Goal: Task Accomplishment & Management: Use online tool/utility

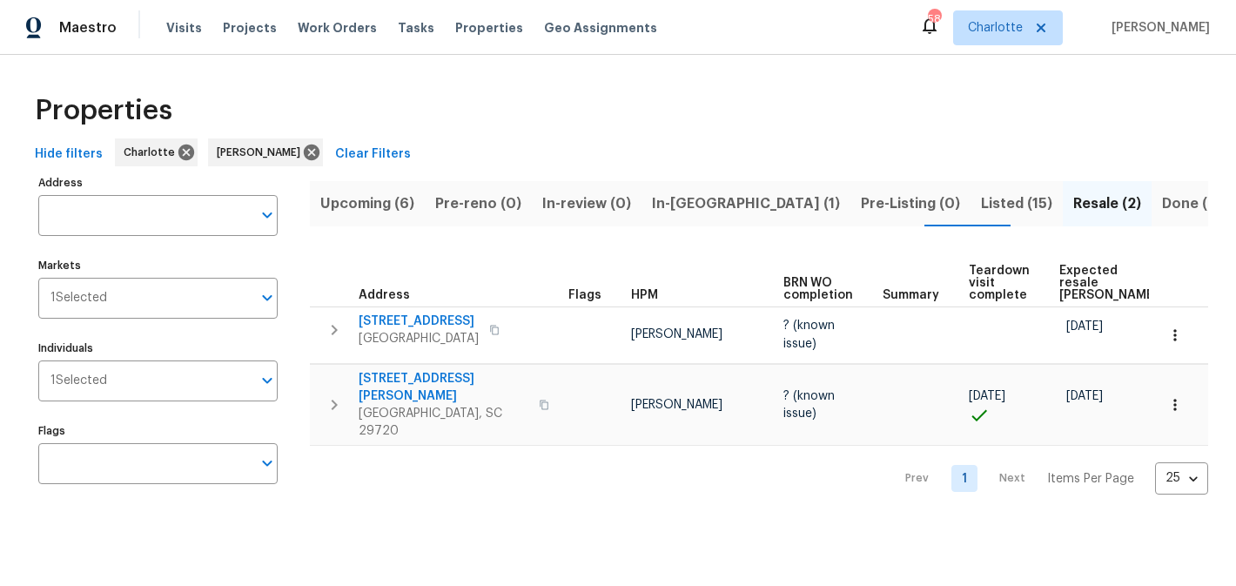
click at [356, 193] on span "Upcoming (6)" at bounding box center [367, 204] width 94 height 24
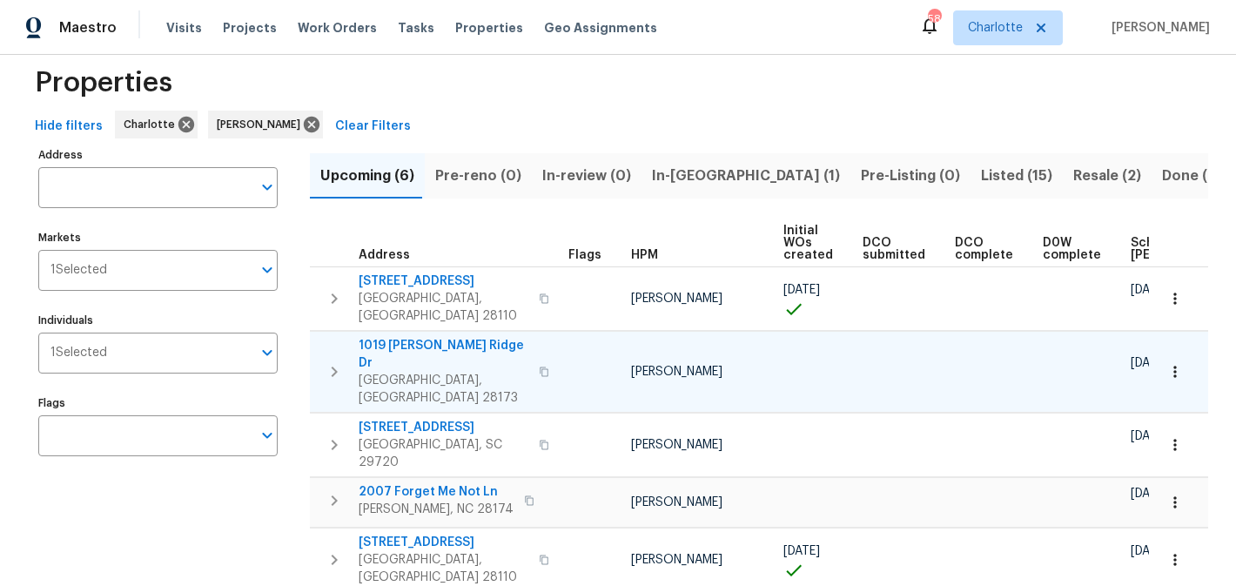
scroll to position [81, 0]
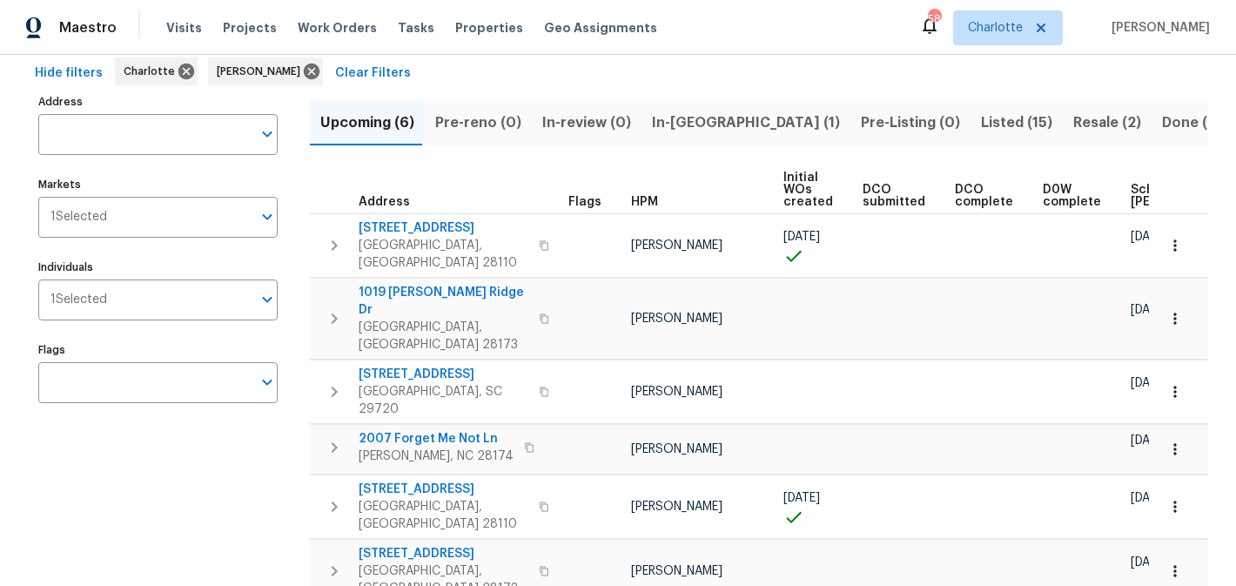
click at [682, 129] on span "In-reno (1)" at bounding box center [746, 123] width 188 height 24
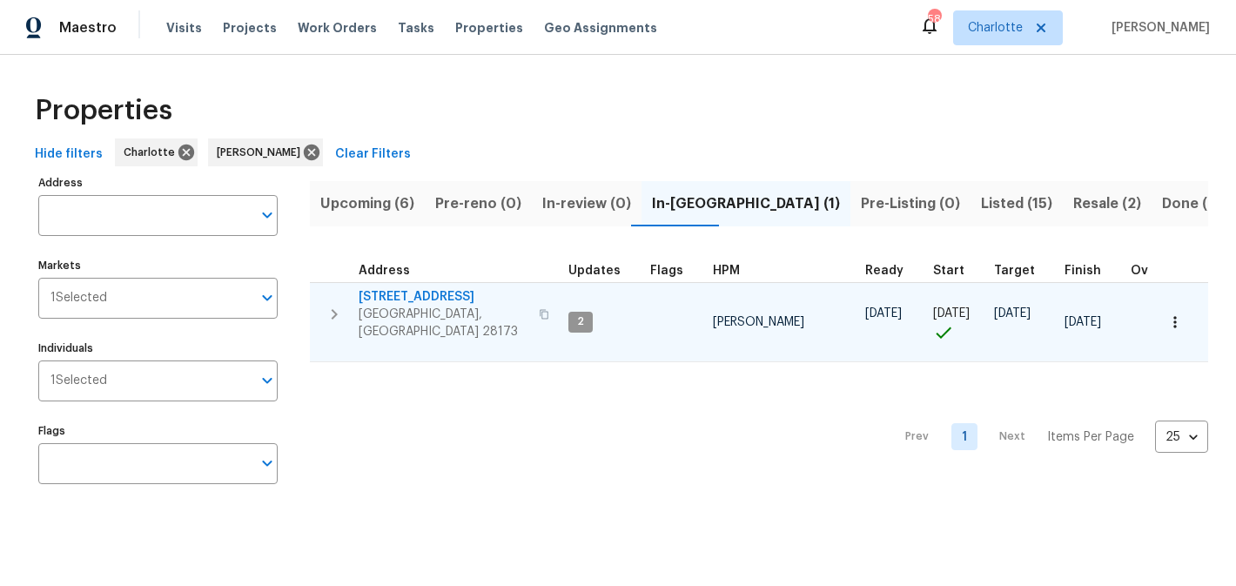
click at [385, 298] on span "431 Ranelagh Dr" at bounding box center [444, 296] width 170 height 17
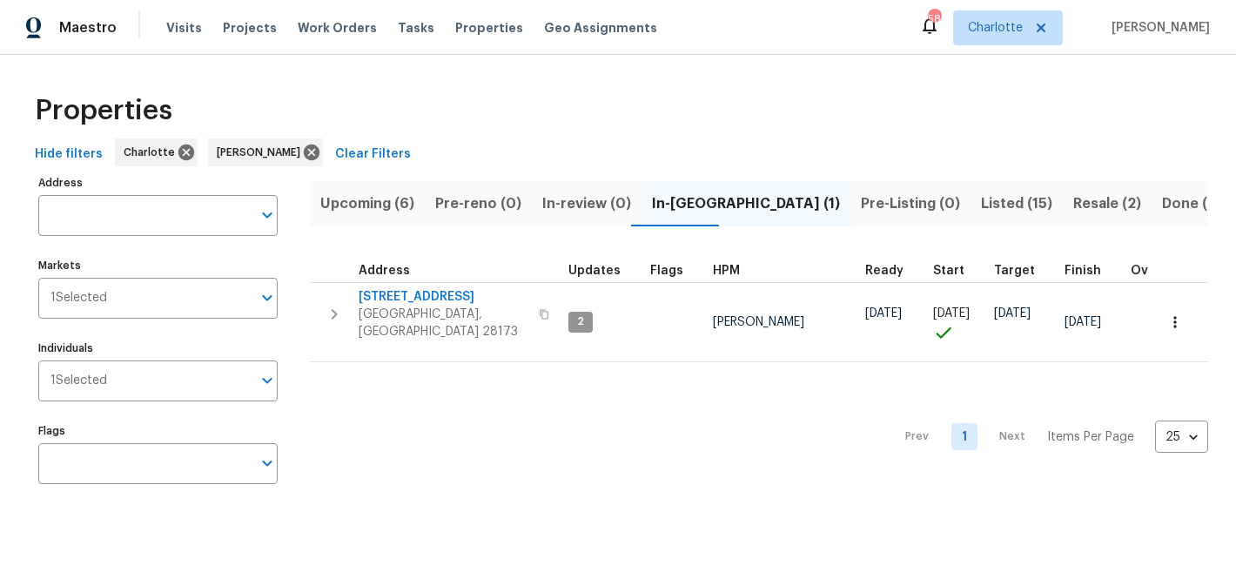
click at [981, 206] on span "Listed (15)" at bounding box center [1016, 204] width 71 height 24
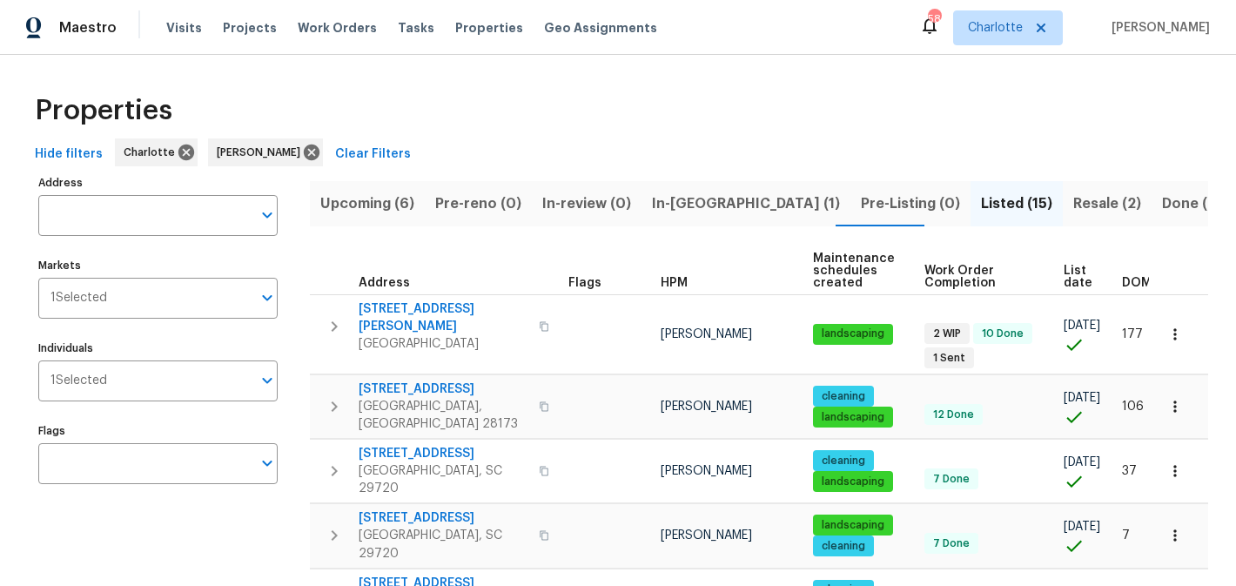
click at [1073, 203] on span "Resale (2)" at bounding box center [1107, 204] width 68 height 24
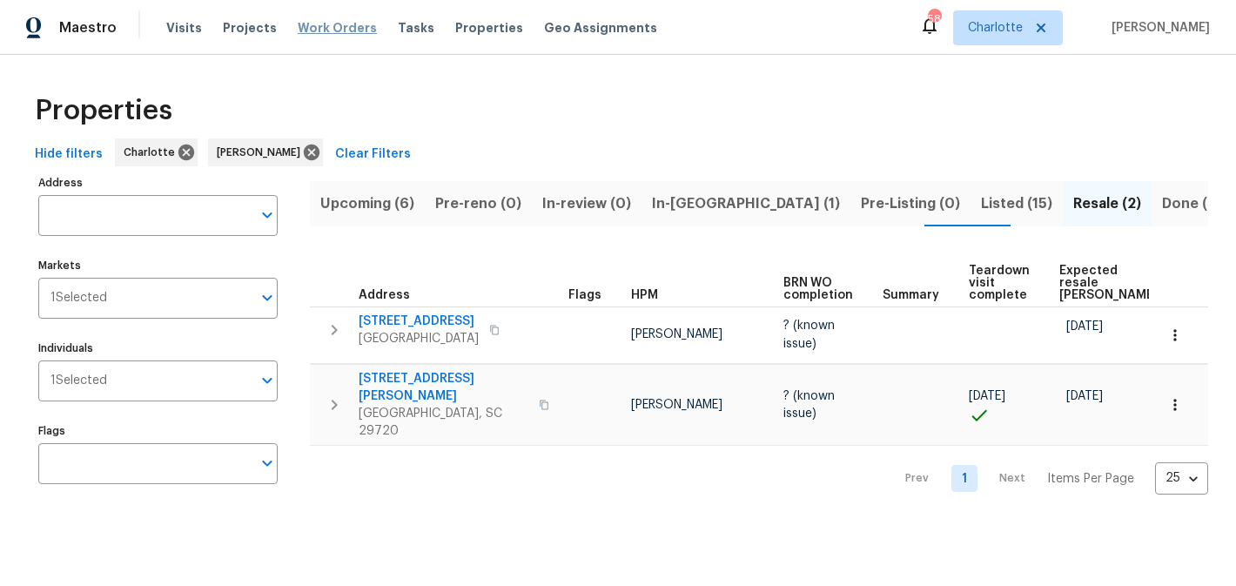
click at [337, 32] on span "Work Orders" at bounding box center [337, 27] width 79 height 17
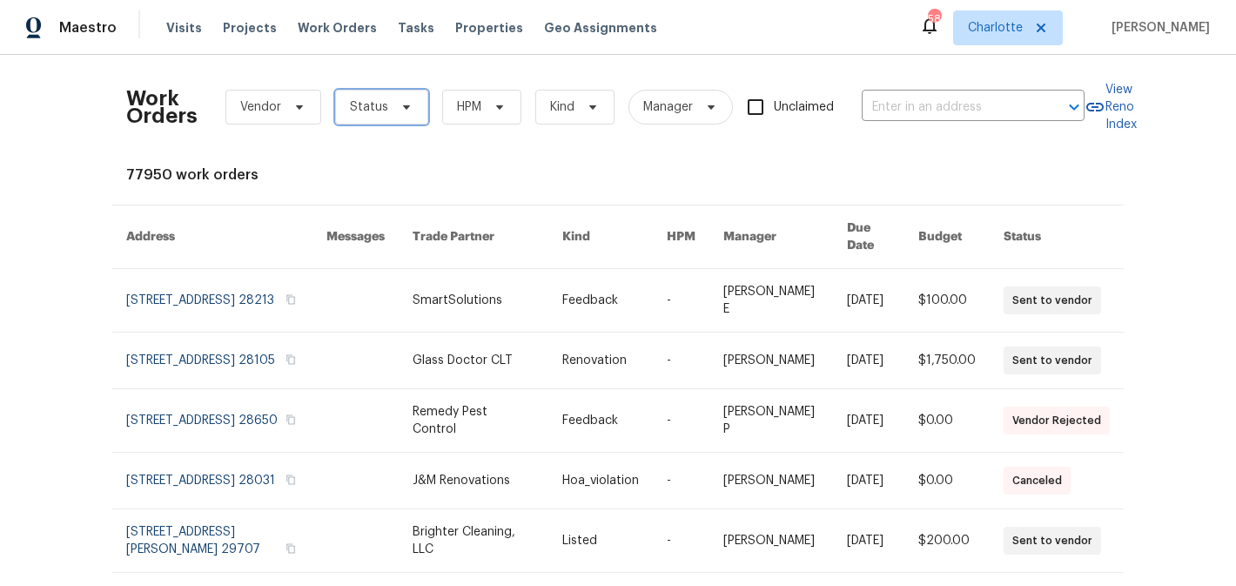
click at [406, 108] on icon at bounding box center [407, 107] width 14 height 14
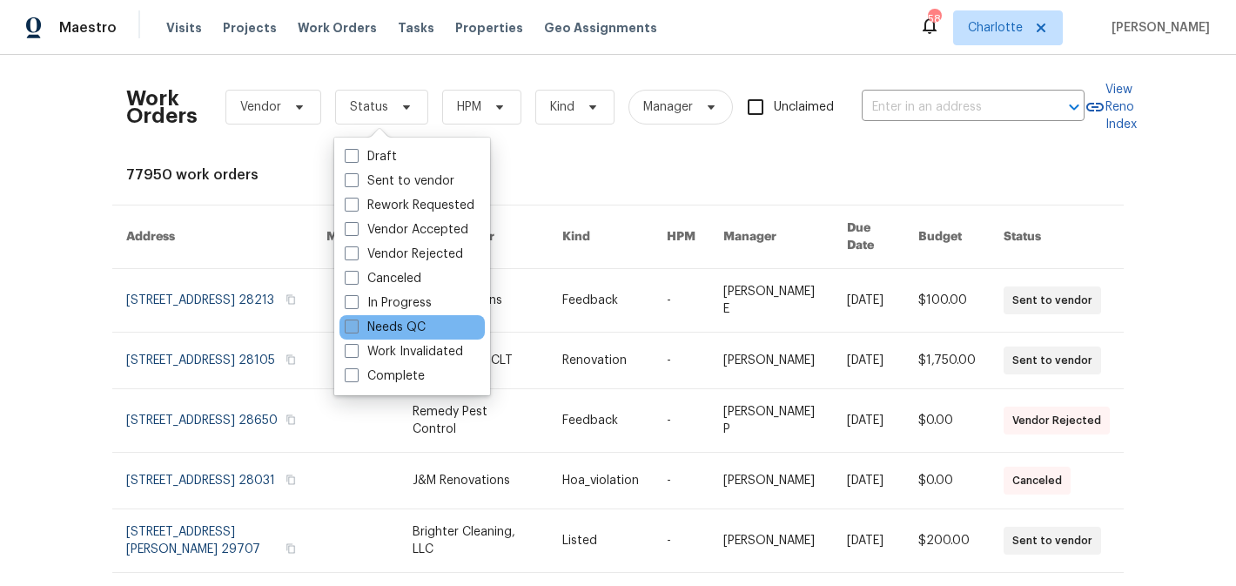
click at [390, 328] on label "Needs QC" at bounding box center [385, 327] width 81 height 17
click at [356, 328] on input "Needs QC" at bounding box center [350, 324] width 11 height 11
checkbox input "true"
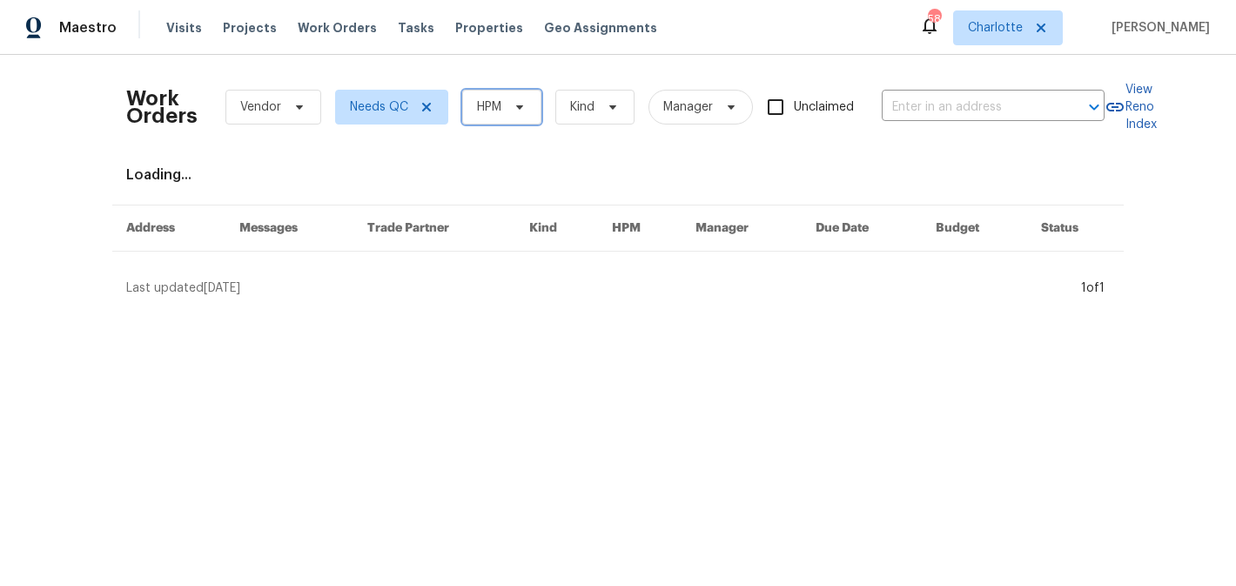
click at [486, 95] on span "HPM" at bounding box center [501, 107] width 79 height 35
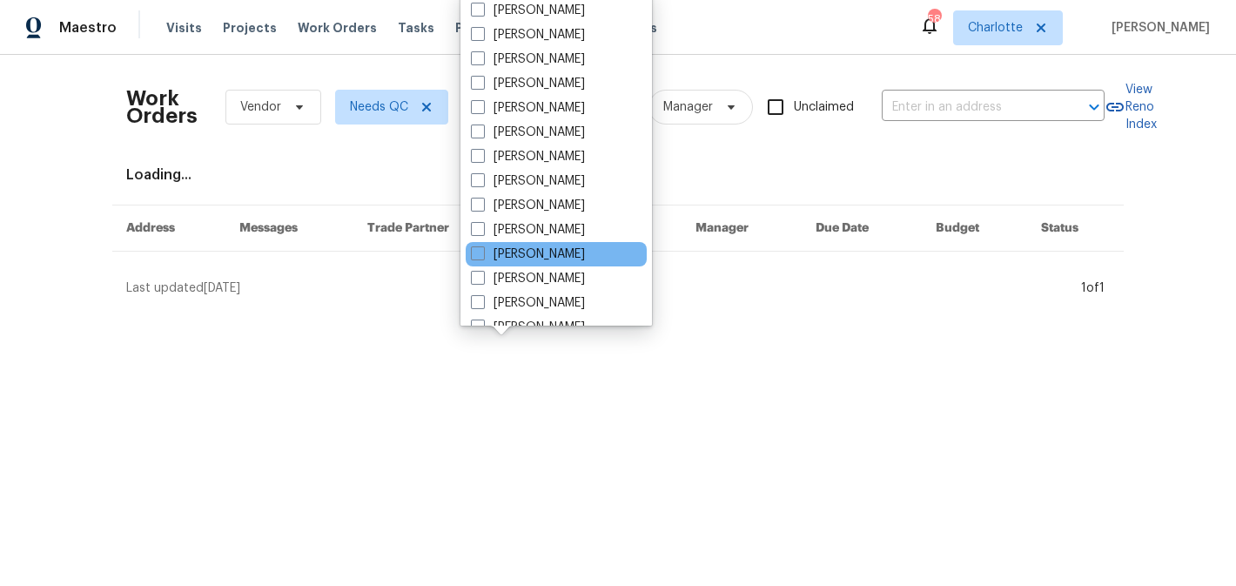
scroll to position [216, 0]
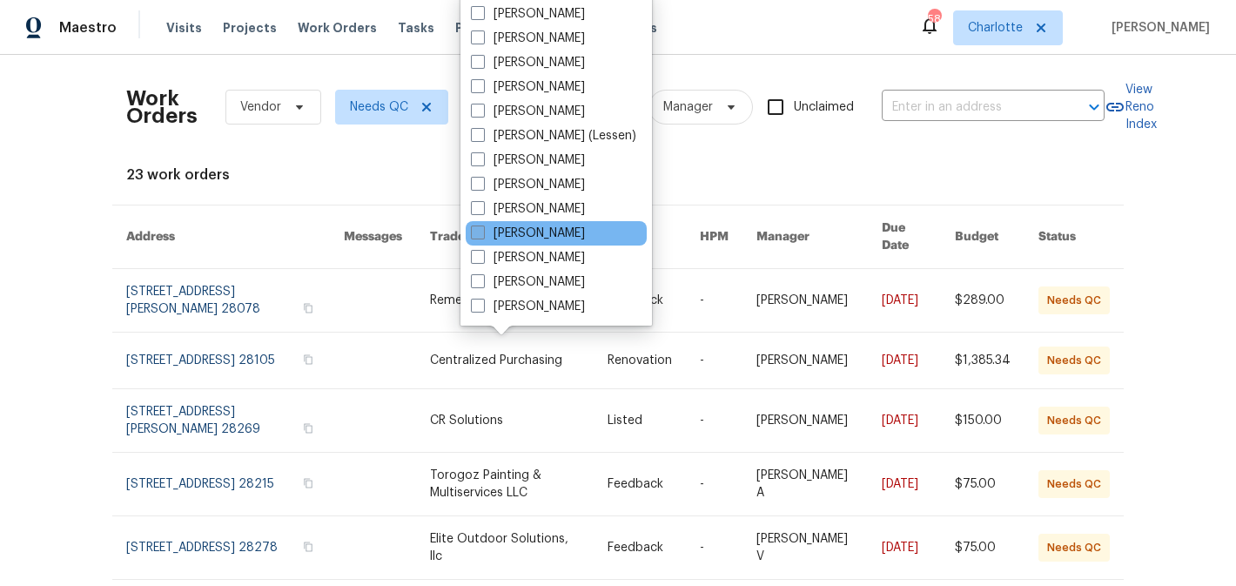
click at [527, 240] on label "[PERSON_NAME]" at bounding box center [528, 233] width 114 height 17
click at [482, 236] on input "[PERSON_NAME]" at bounding box center [476, 230] width 11 height 11
checkbox input "true"
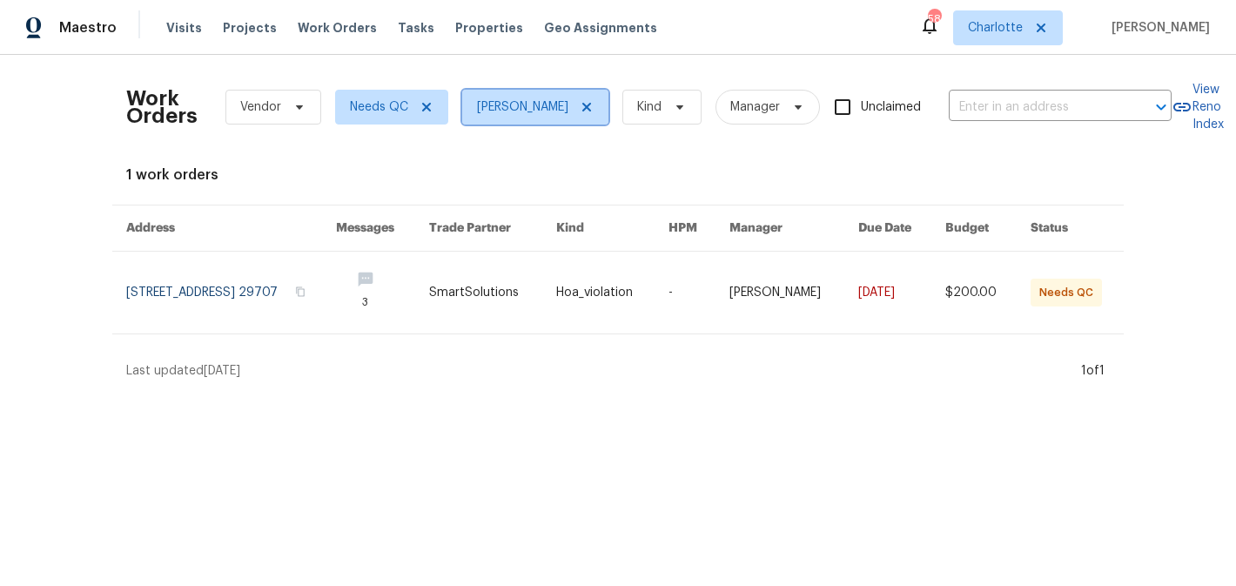
click at [594, 101] on icon at bounding box center [587, 107] width 14 height 14
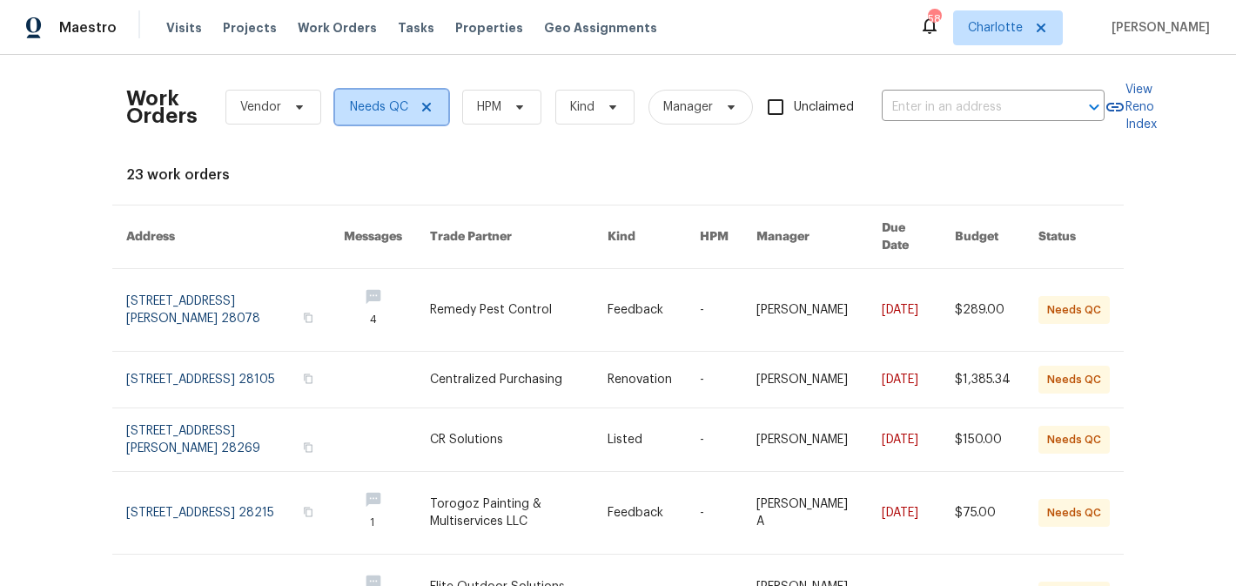
click at [425, 104] on icon at bounding box center [427, 107] width 14 height 14
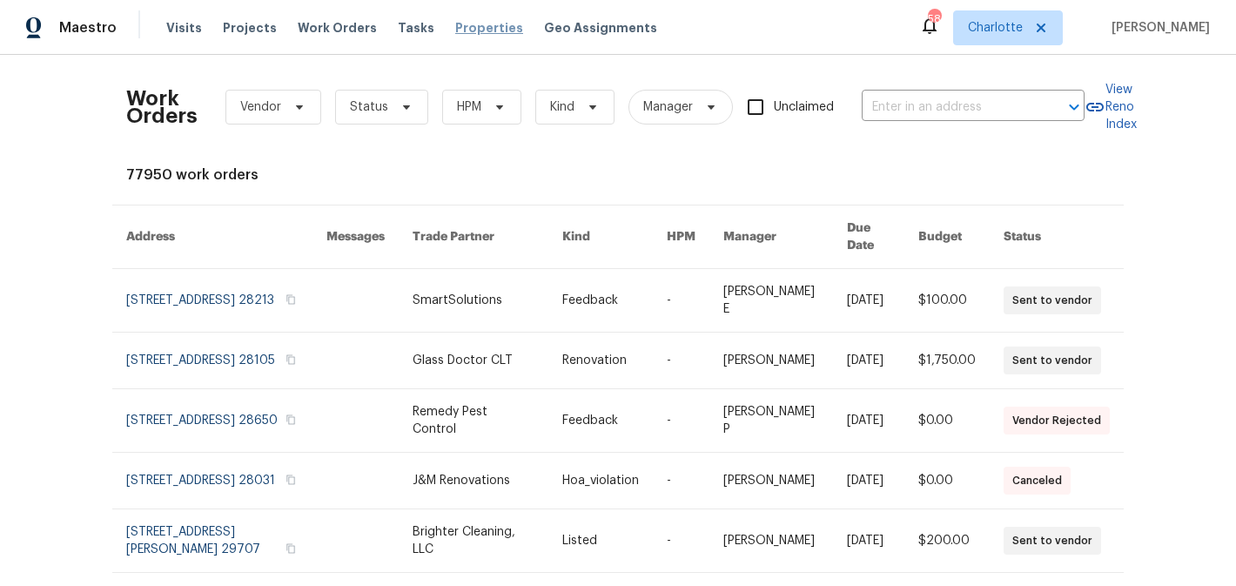
click at [474, 24] on span "Properties" at bounding box center [489, 27] width 68 height 17
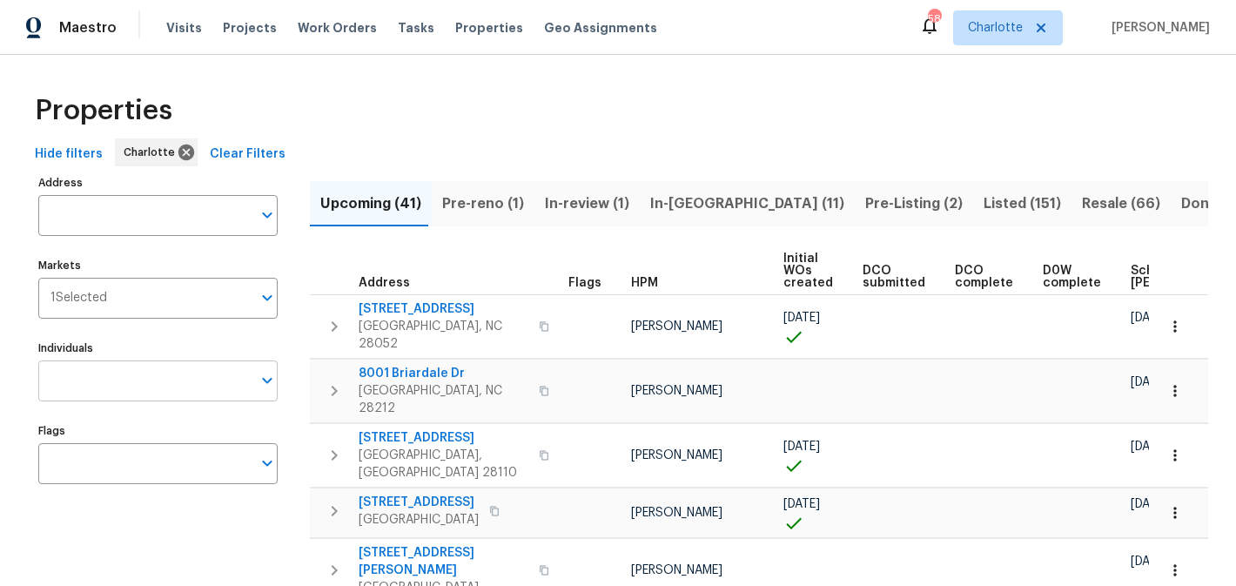
click at [159, 370] on input "Individuals" at bounding box center [144, 380] width 213 height 41
type input "matthew"
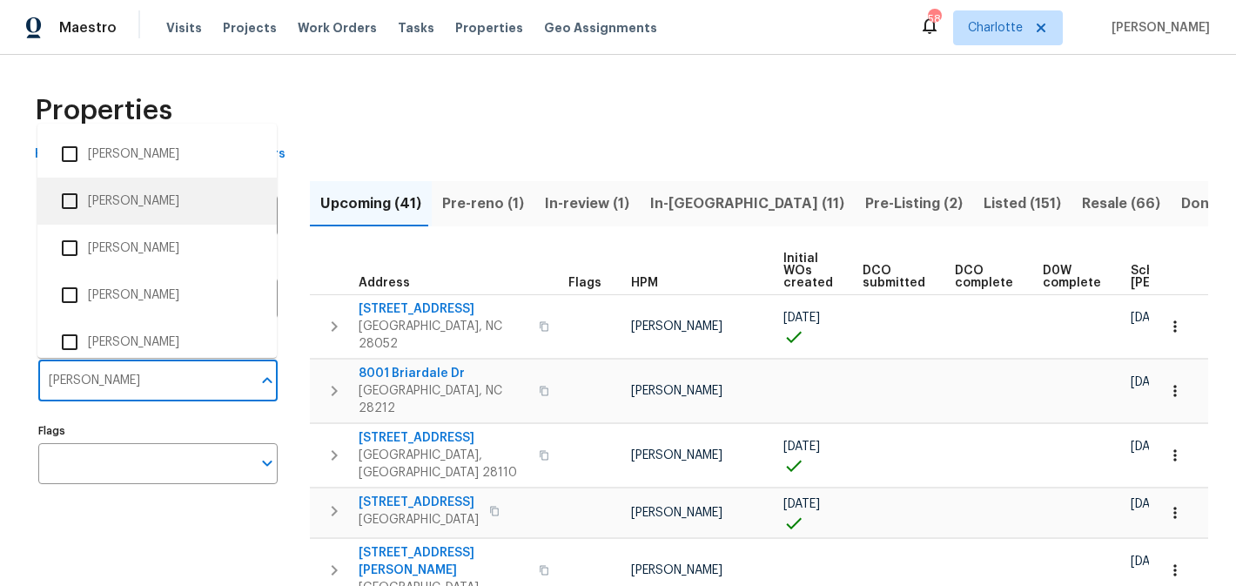
click at [163, 189] on li "[PERSON_NAME]" at bounding box center [157, 201] width 212 height 37
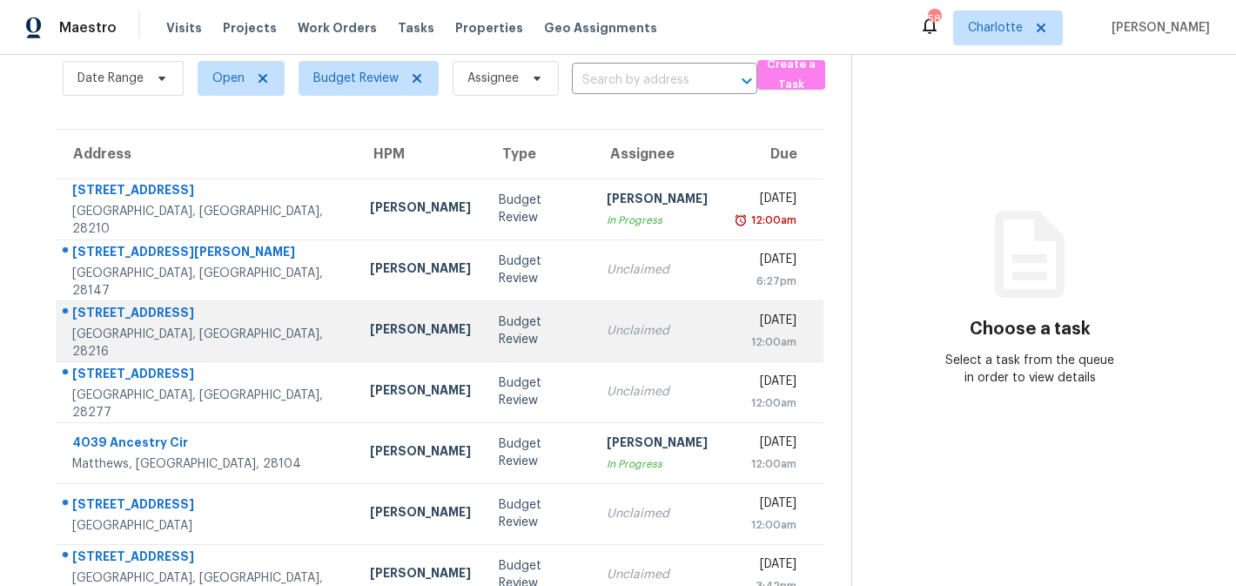
scroll to position [105, 0]
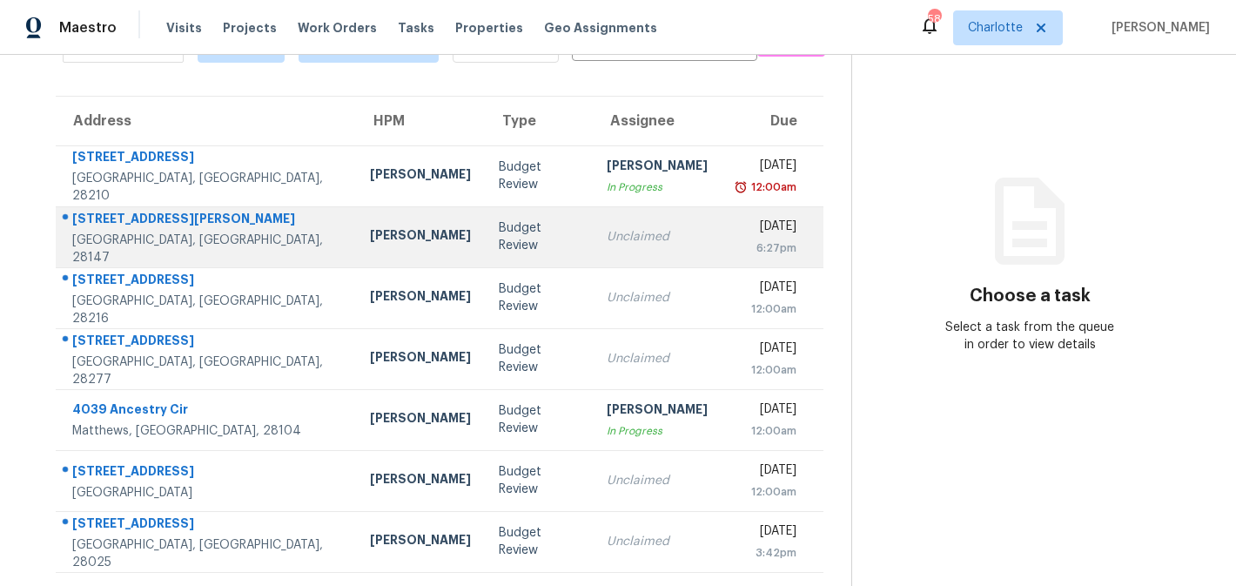
click at [625, 225] on td "Unclaimed" at bounding box center [657, 236] width 129 height 61
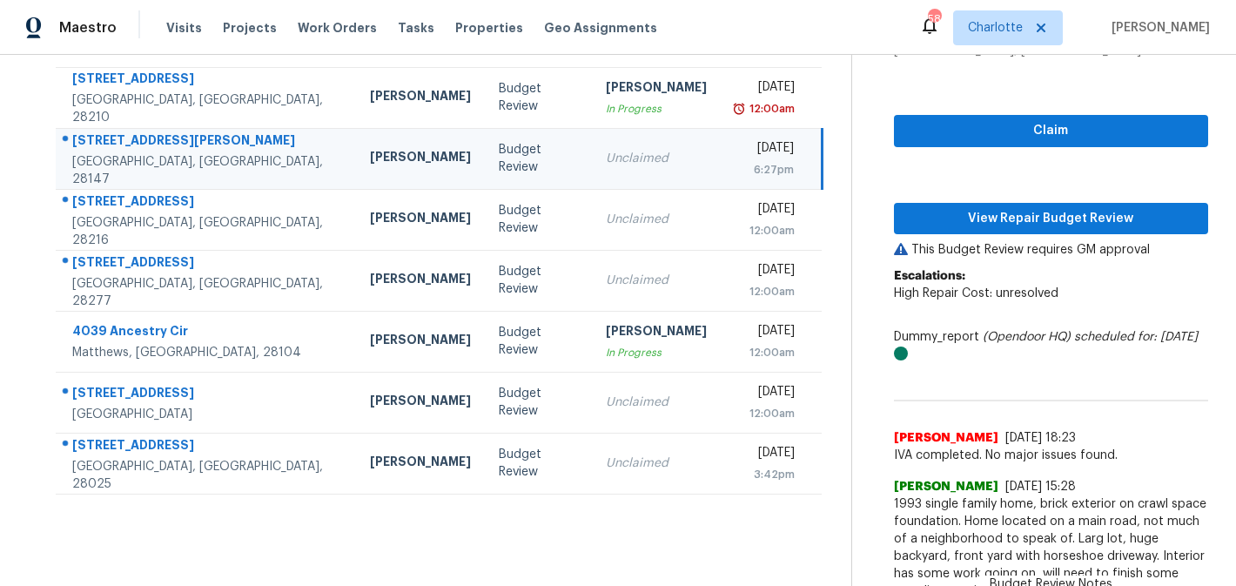
scroll to position [206, 0]
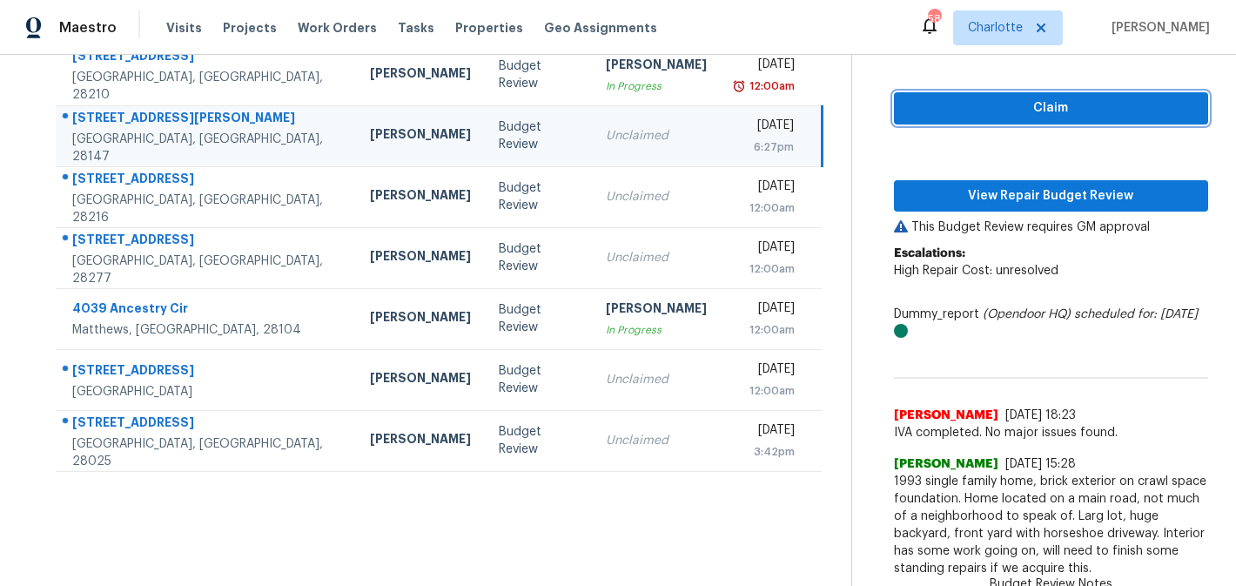
click at [1057, 116] on span "Claim" at bounding box center [1051, 108] width 286 height 22
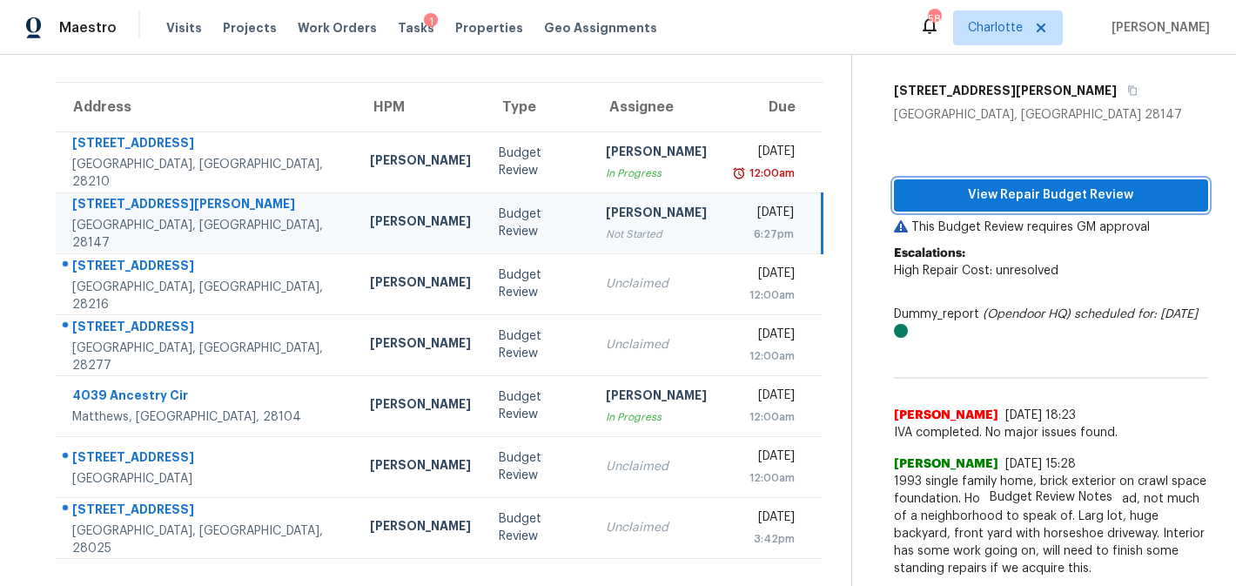
click at [1065, 203] on span "View Repair Budget Review" at bounding box center [1051, 196] width 286 height 22
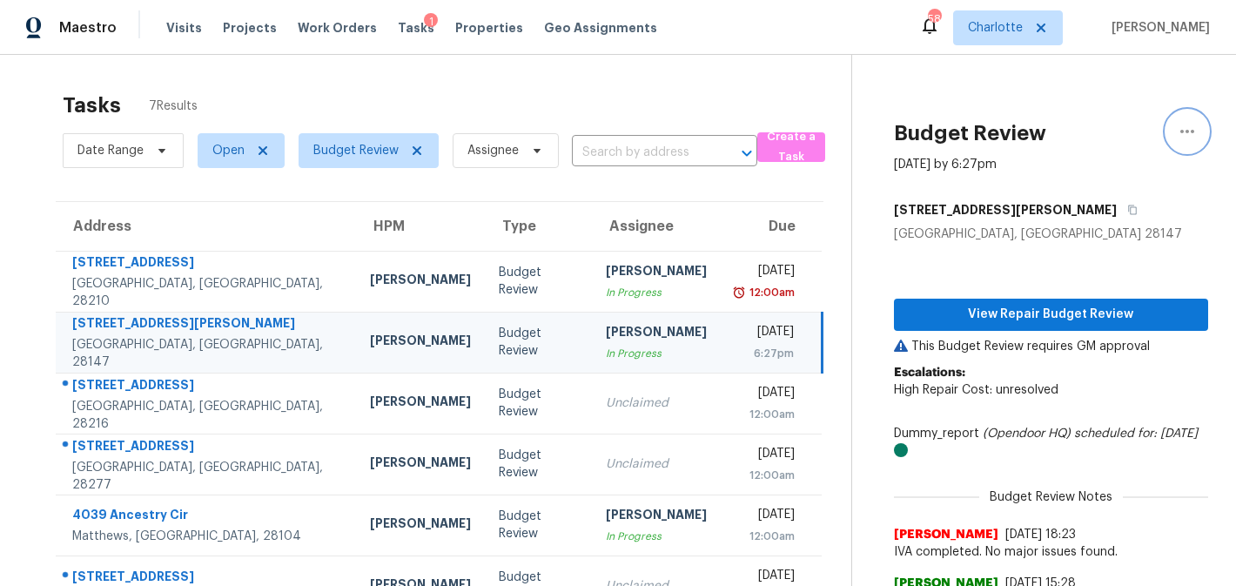
click at [1188, 136] on icon "button" at bounding box center [1187, 131] width 21 height 21
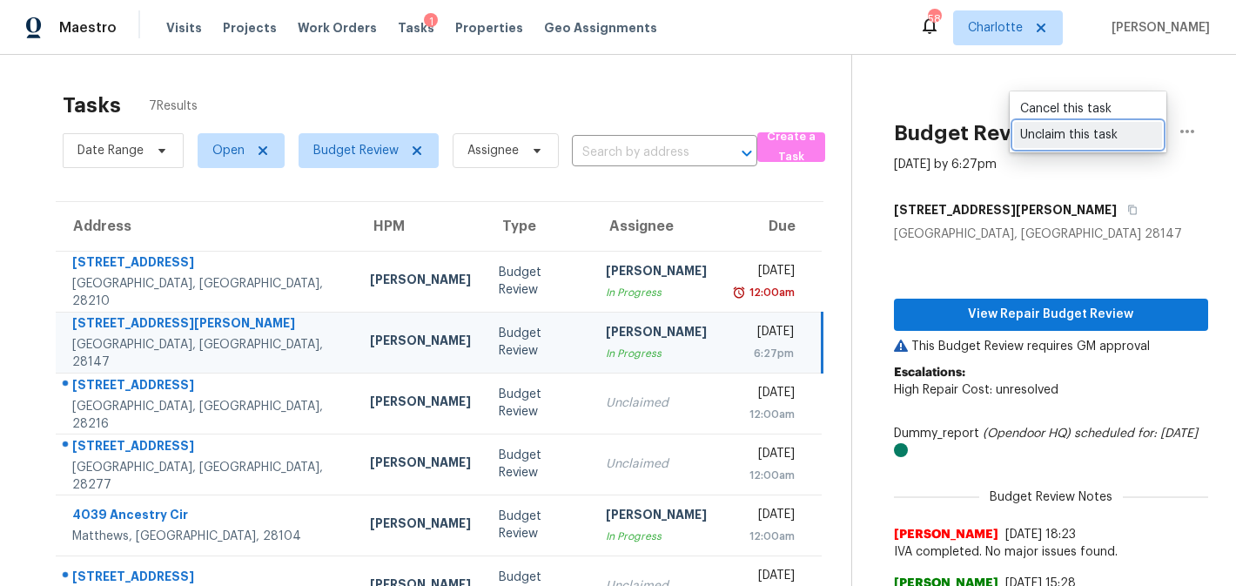
click at [1125, 145] on link "Unclaim this task" at bounding box center [1088, 135] width 148 height 26
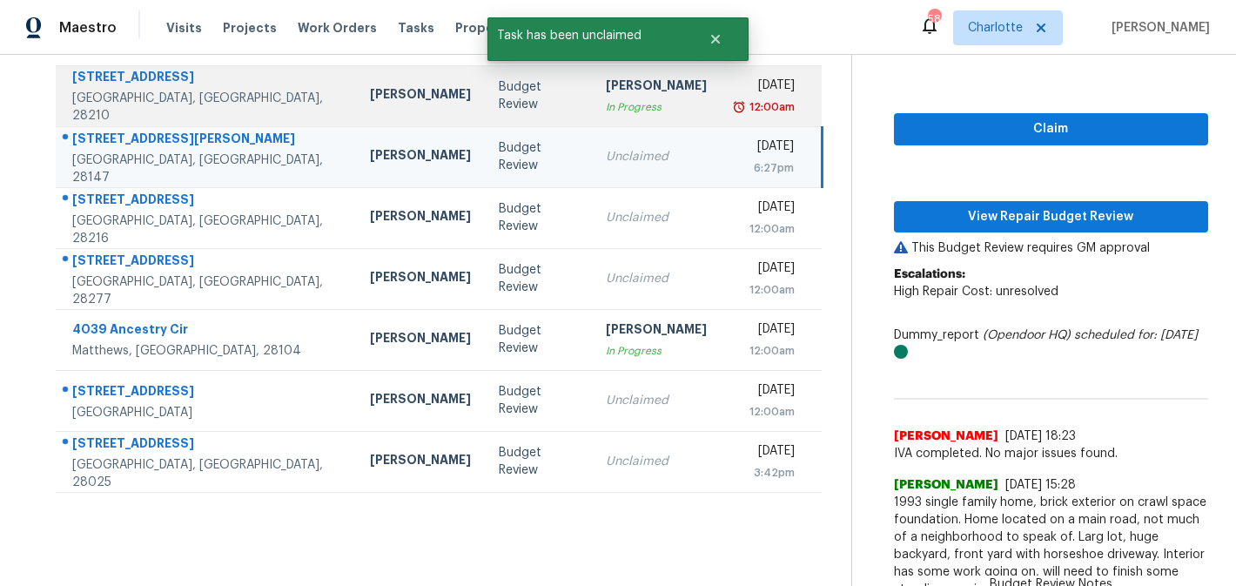
scroll to position [206, 0]
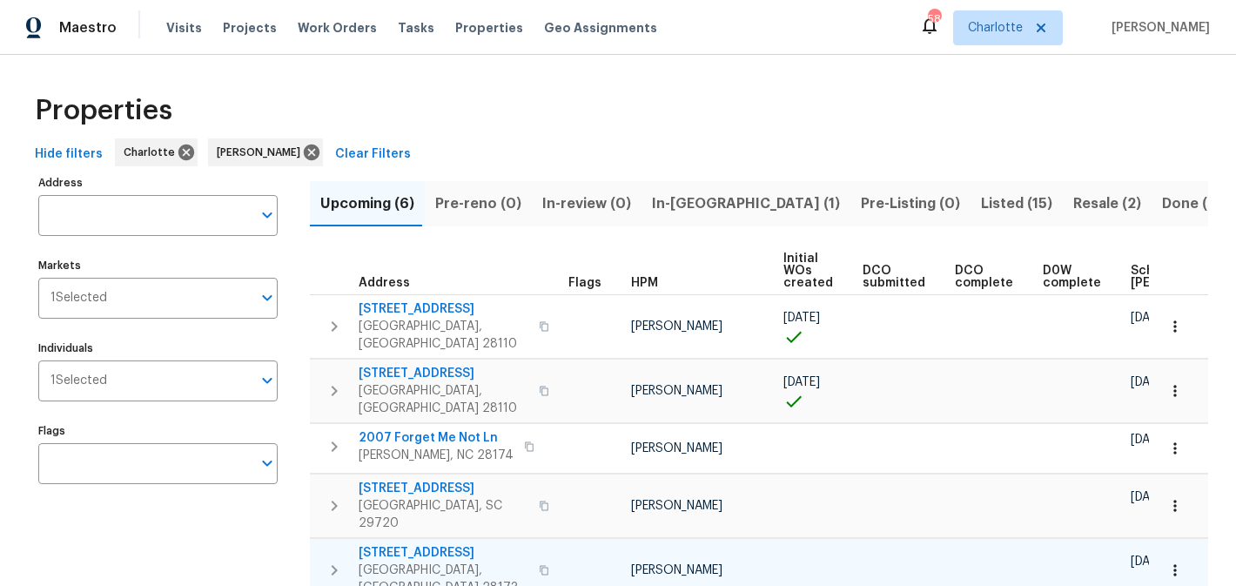
scroll to position [81, 0]
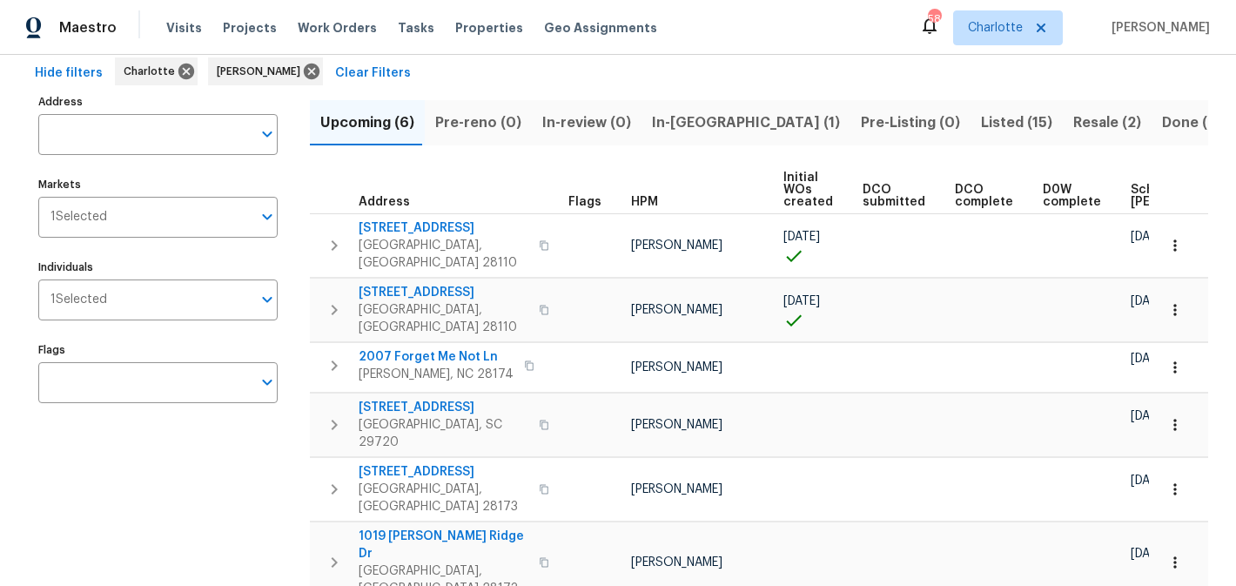
click at [679, 128] on span "In-[GEOGRAPHIC_DATA] (1)" at bounding box center [746, 123] width 188 height 24
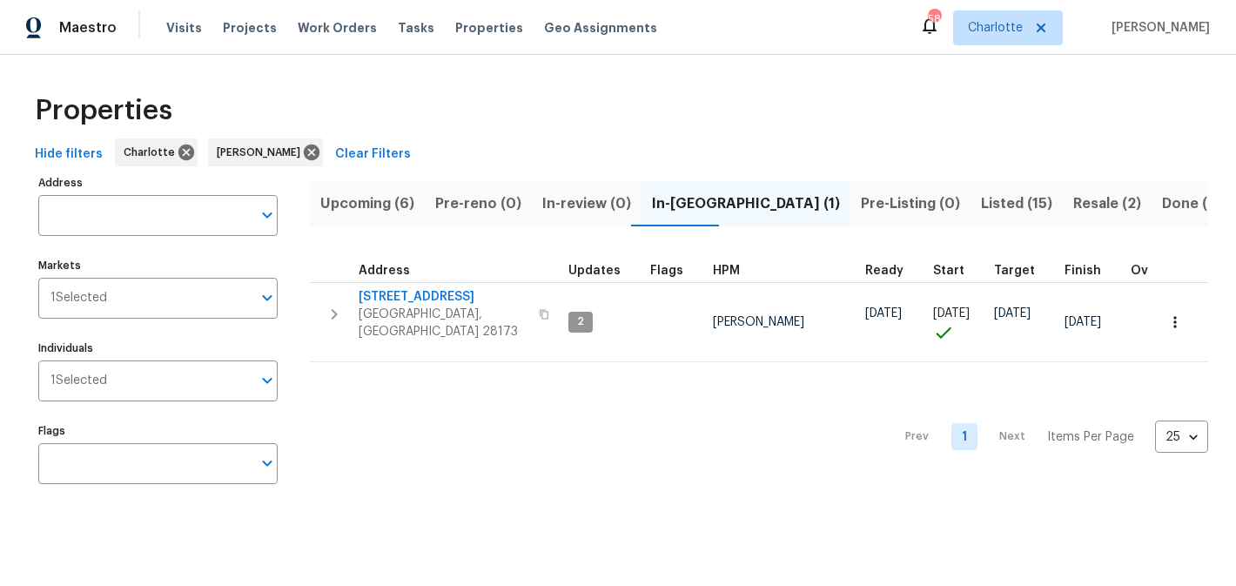
click at [981, 196] on span "Listed (15)" at bounding box center [1016, 204] width 71 height 24
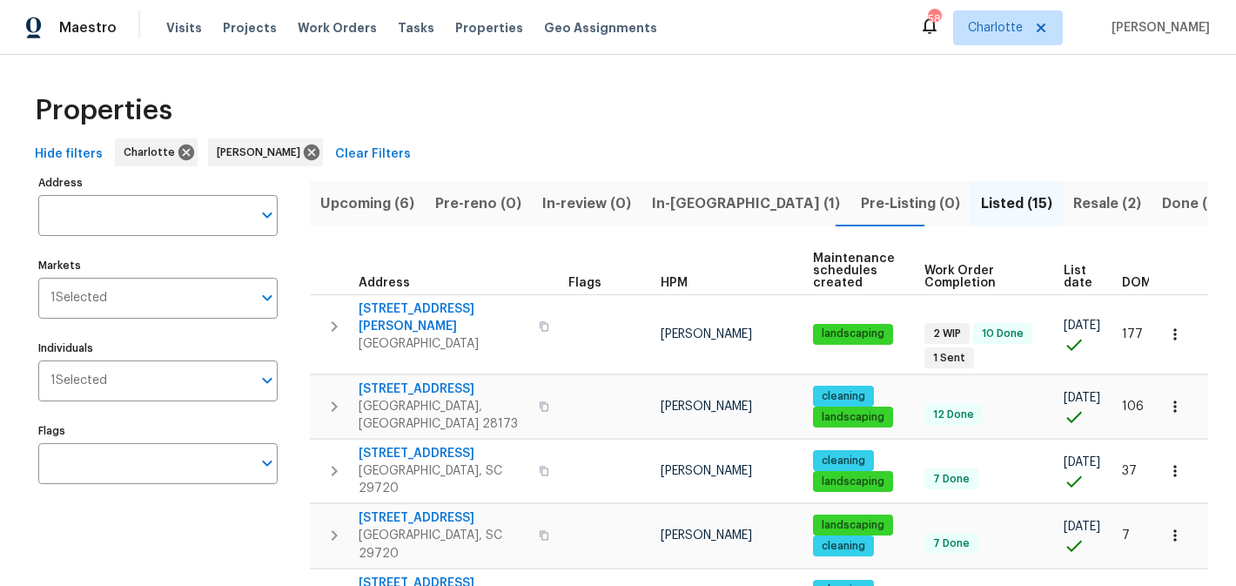
click at [1073, 196] on span "Resale (2)" at bounding box center [1107, 204] width 68 height 24
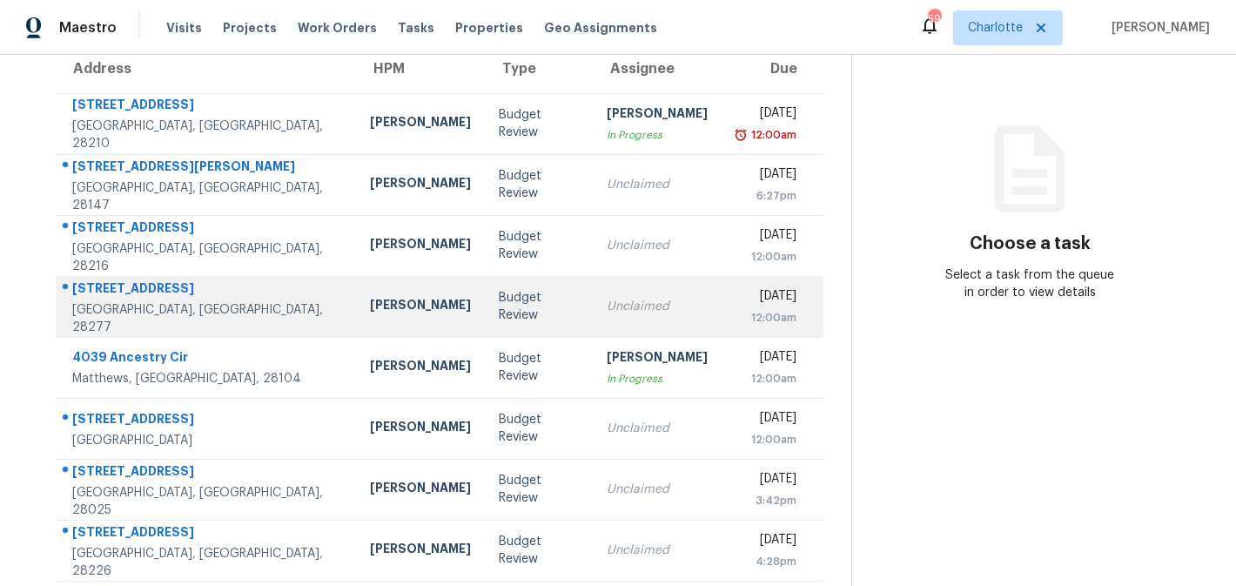
scroll to position [166, 0]
